Goal: Task Accomplishment & Management: Use online tool/utility

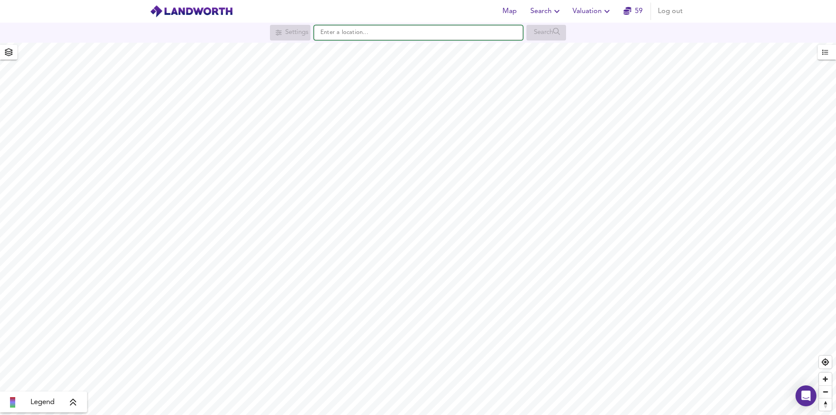
click at [414, 32] on input "text" at bounding box center [418, 32] width 209 height 15
click at [595, 11] on span "Valuation" at bounding box center [593, 11] width 40 height 12
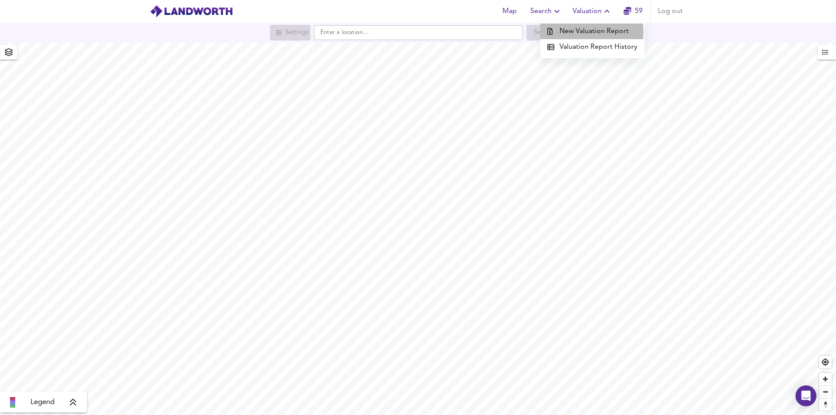
click at [581, 32] on li "New Valuation Report" at bounding box center [592, 32] width 104 height 16
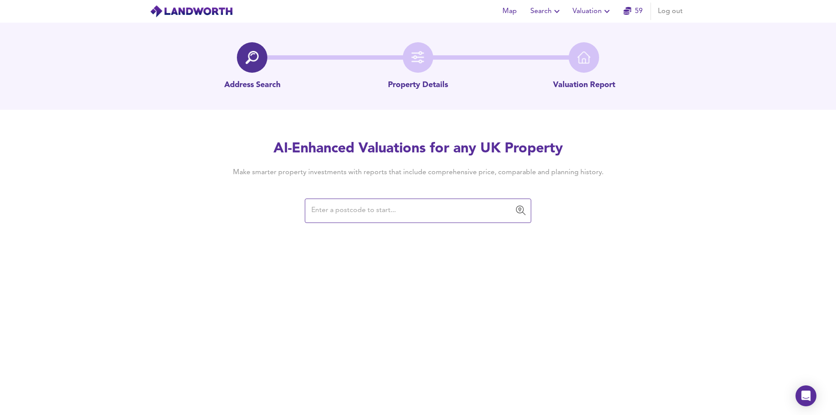
click at [395, 212] on input "text" at bounding box center [412, 210] width 206 height 17
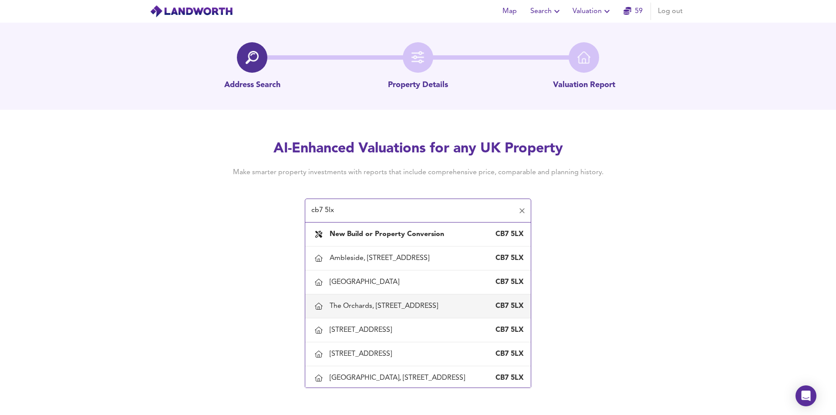
click at [410, 311] on div "The Orchards, [STREET_ADDRESS]" at bounding box center [386, 306] width 112 height 10
type input "The Orchards, [STREET_ADDRESS]"
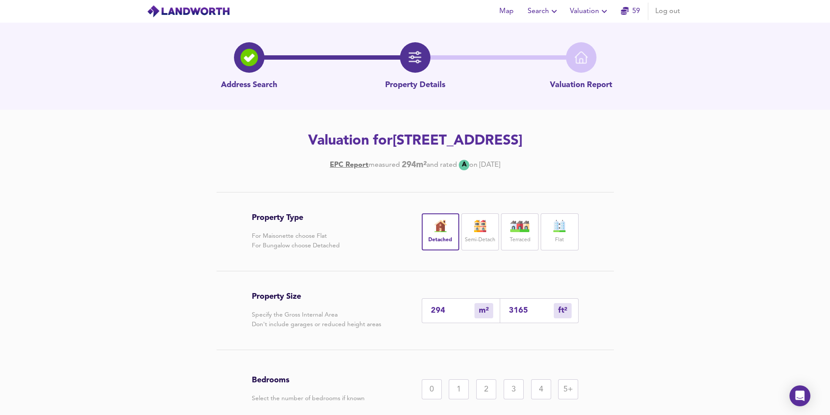
scroll to position [103, 0]
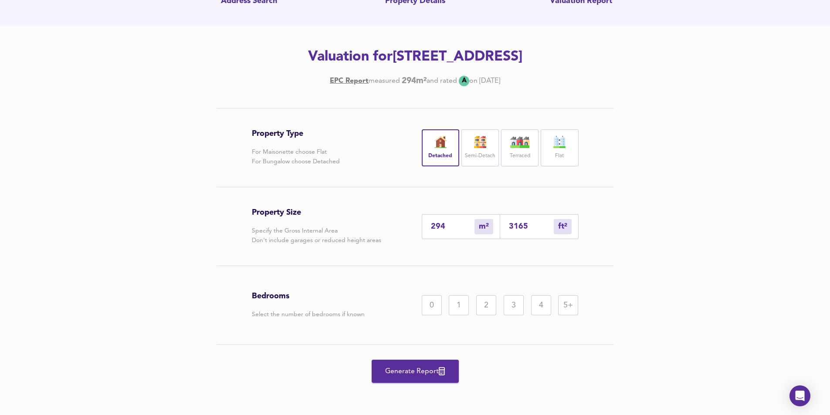
click at [565, 304] on div "5+" at bounding box center [568, 305] width 20 height 20
click at [417, 367] on span "Generate Report" at bounding box center [415, 371] width 70 height 12
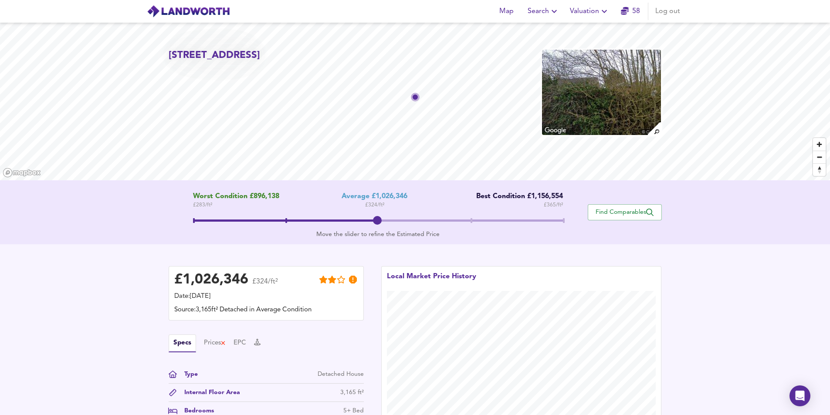
scroll to position [131, 0]
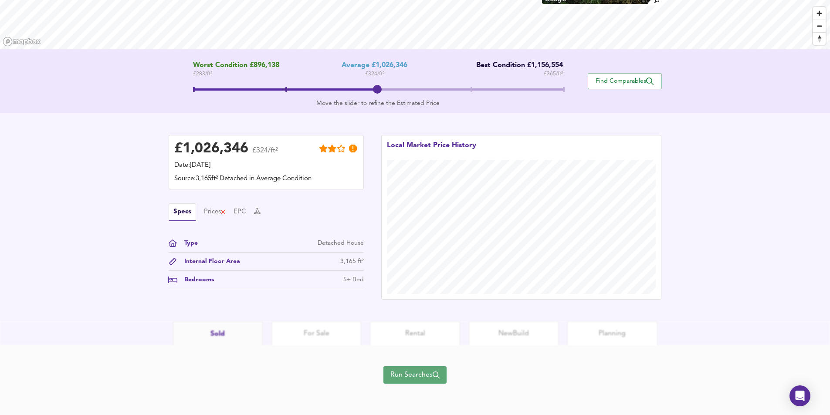
click at [414, 374] on span "Run Searches" at bounding box center [414, 375] width 49 height 12
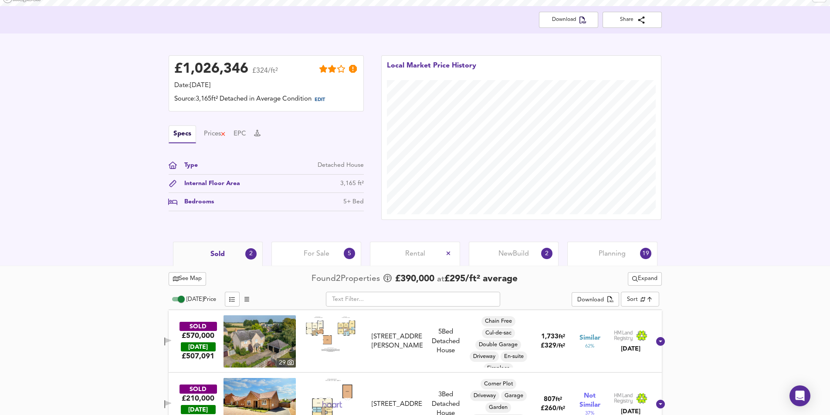
scroll to position [199, 0]
